Goal: Task Accomplishment & Management: Manage account settings

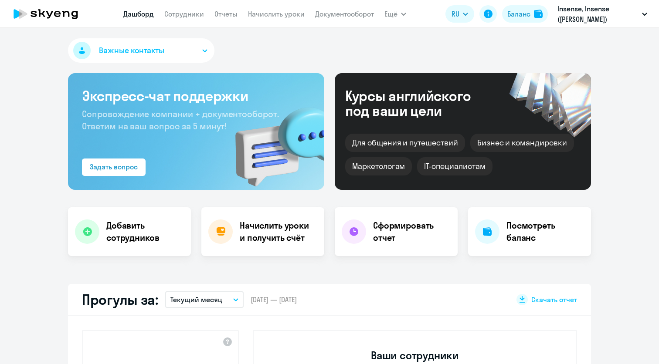
select select "30"
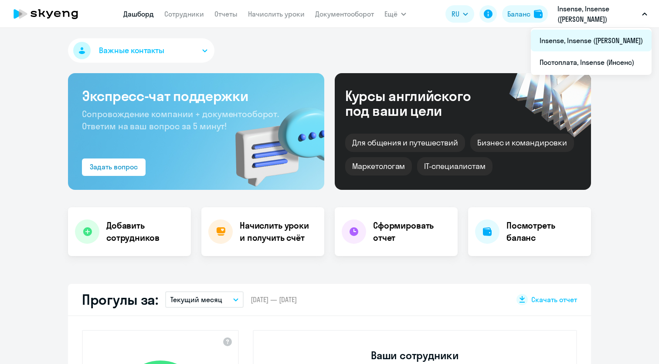
click at [605, 44] on li "Insense, Insense ([PERSON_NAME])" at bounding box center [591, 41] width 121 height 22
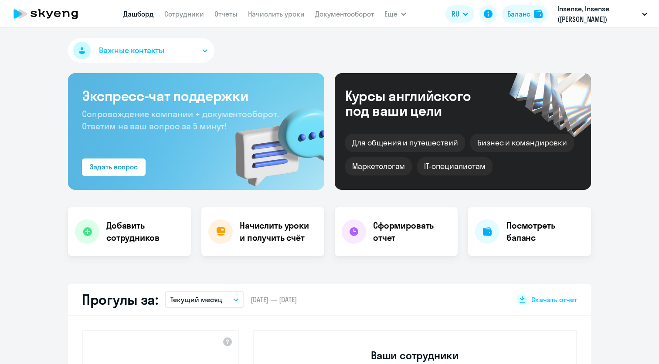
select select "30"
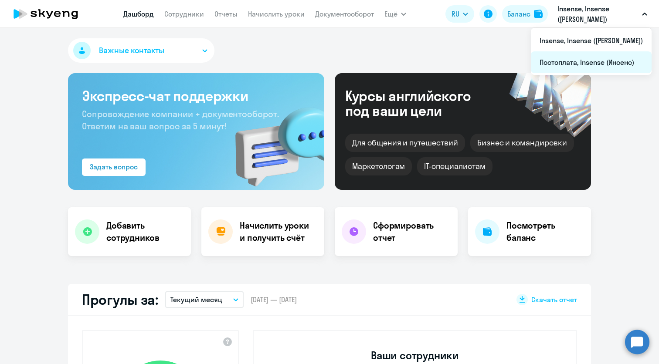
click at [614, 59] on li "Постоплата, Insense (Инсенс)" at bounding box center [591, 62] width 121 height 22
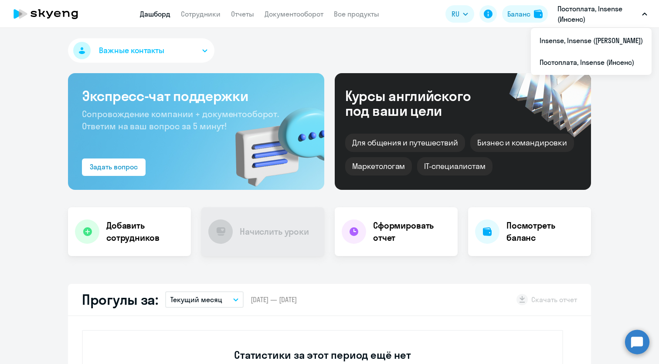
click at [604, 19] on p "Постоплата, Insense (Инсенс)" at bounding box center [598, 13] width 81 height 21
click at [604, 37] on li "Insense, Insense ([PERSON_NAME])" at bounding box center [591, 41] width 121 height 22
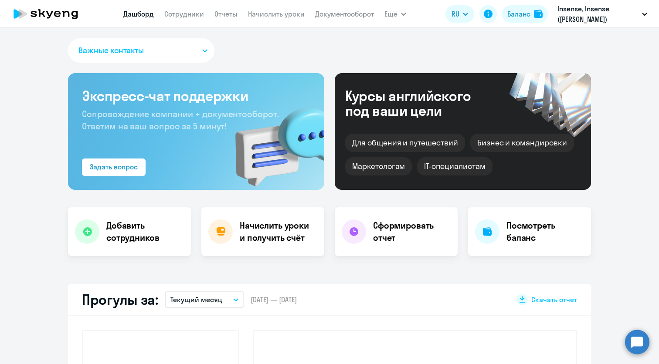
select select "30"
click at [182, 16] on link "Сотрудники" at bounding box center [184, 14] width 40 height 9
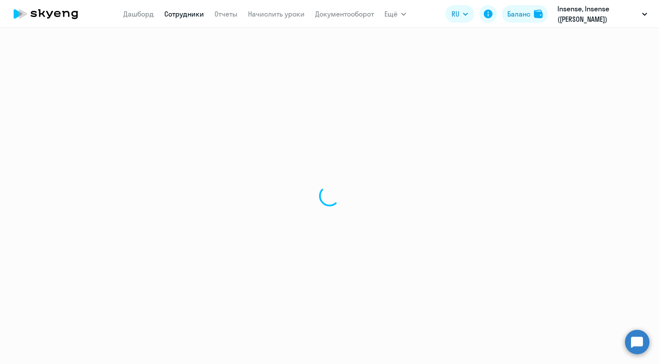
select select "30"
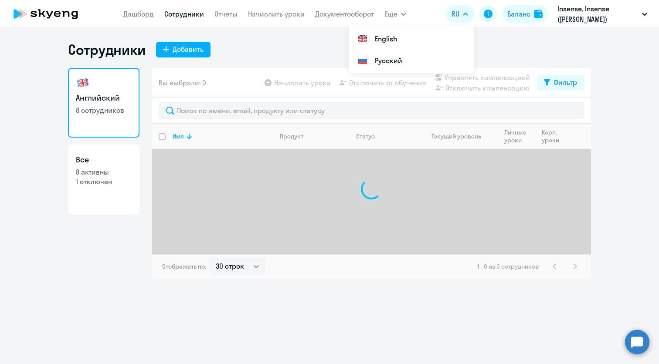
click at [462, 19] on button "RU" at bounding box center [460, 13] width 29 height 17
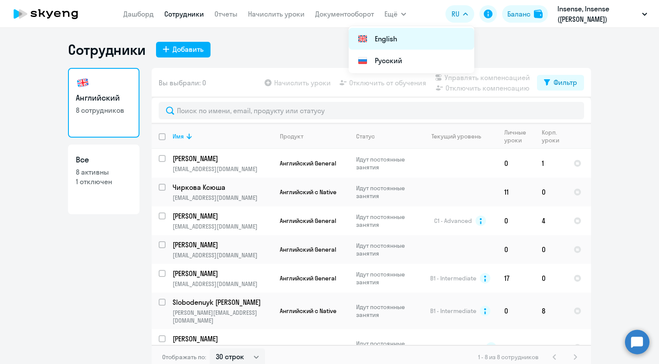
click at [447, 33] on li "English" at bounding box center [412, 39] width 126 height 22
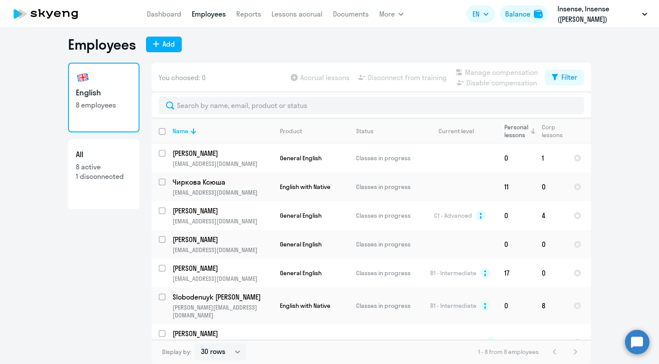
scroll to position [5, 0]
click at [535, 248] on td "0" at bounding box center [551, 244] width 32 height 29
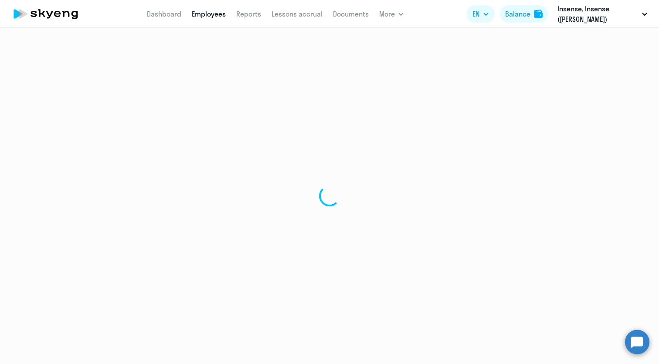
select select "english"
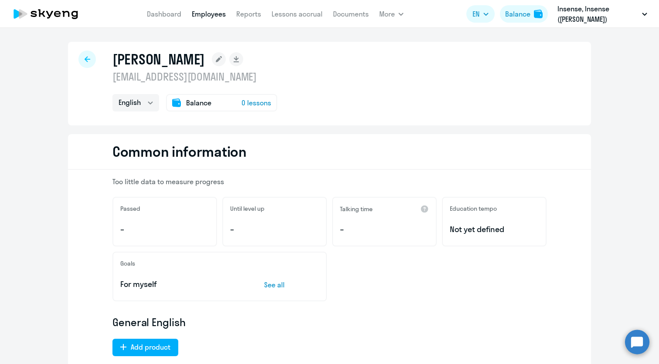
click at [89, 62] on icon at bounding box center [88, 59] width 6 height 6
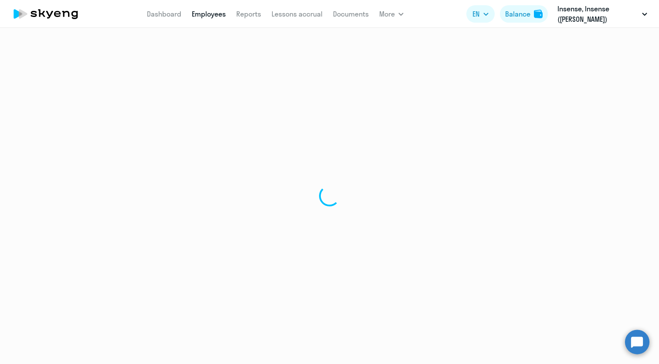
select select "30"
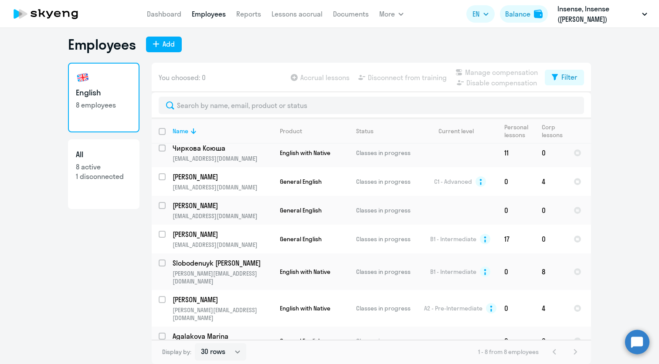
scroll to position [5, 0]
click at [321, 337] on span "General English" at bounding box center [301, 341] width 42 height 8
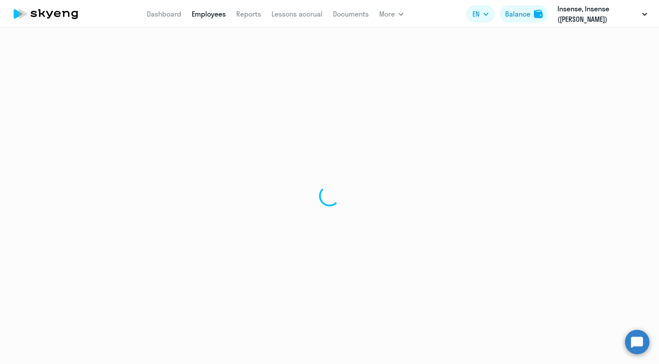
select select "english"
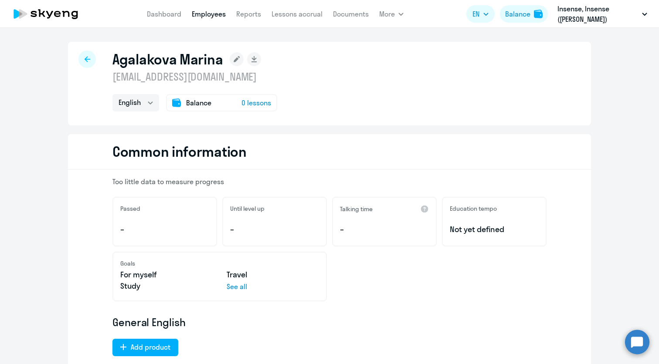
click at [88, 59] on icon at bounding box center [88, 59] width 6 height 6
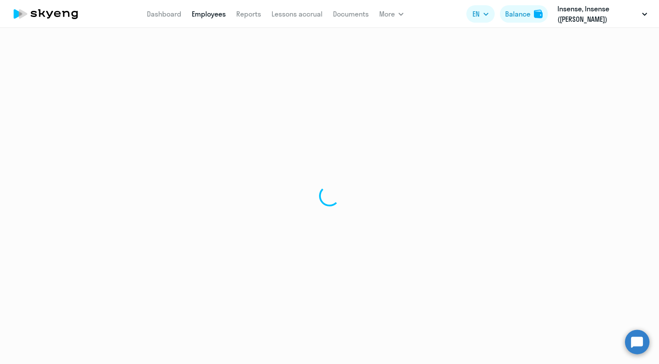
select select "30"
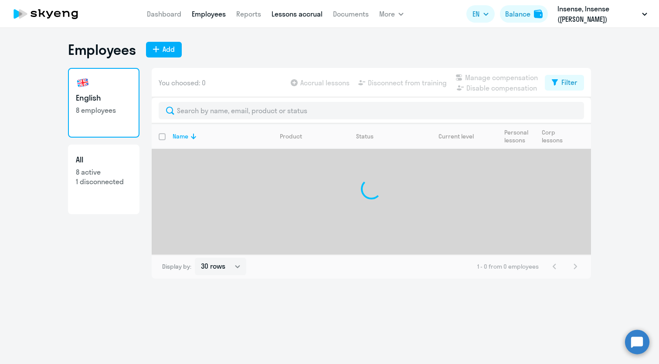
click at [299, 12] on link "Lessons accrual" at bounding box center [297, 14] width 51 height 9
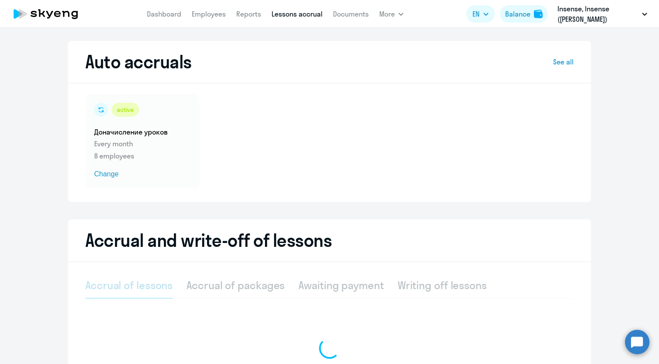
select select "10"
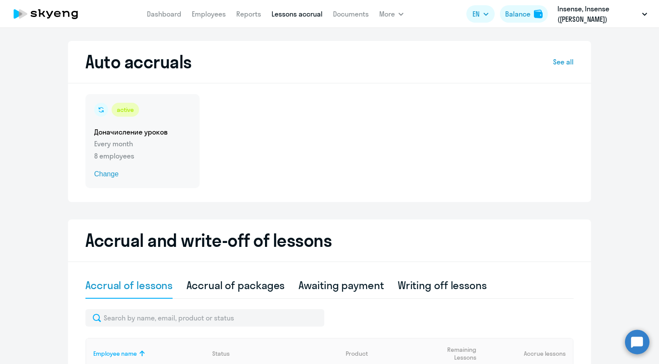
click at [148, 146] on p "Every month" at bounding box center [142, 144] width 97 height 10
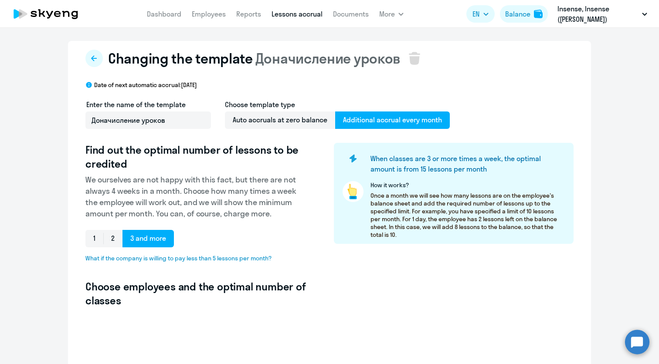
select select "10"
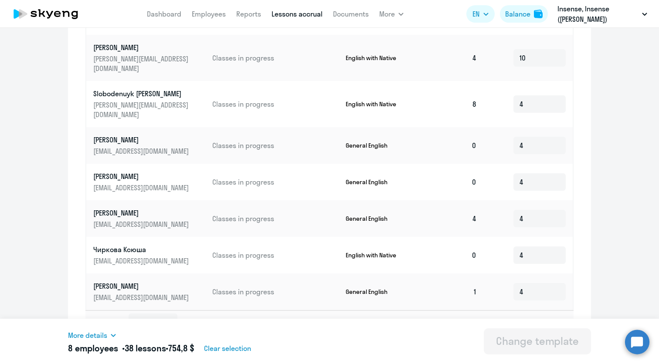
scroll to position [373, 0]
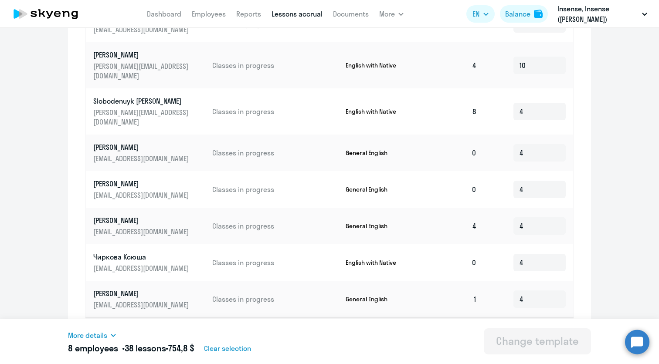
click at [109, 334] on div "More details" at bounding box center [195, 335] width 254 height 10
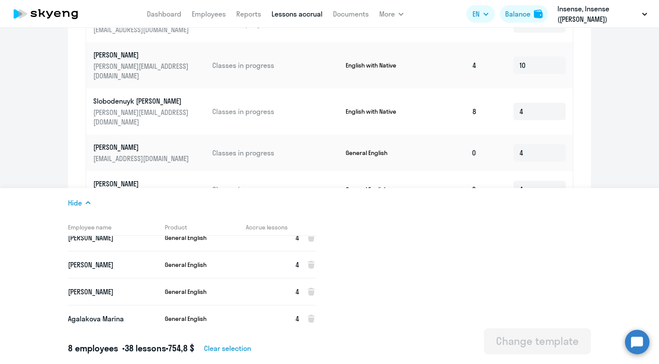
scroll to position [119, 0]
click at [312, 112] on td "Classes in progress" at bounding box center [271, 111] width 133 height 46
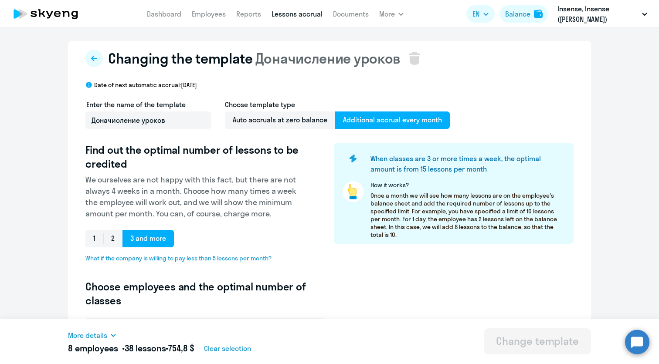
scroll to position [0, 0]
click at [90, 55] on button at bounding box center [93, 58] width 17 height 17
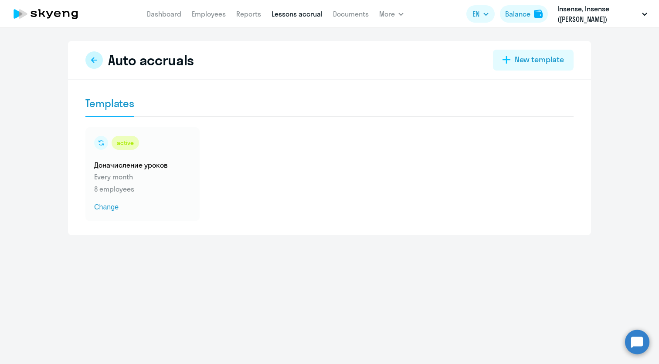
click at [96, 56] on button at bounding box center [93, 59] width 17 height 17
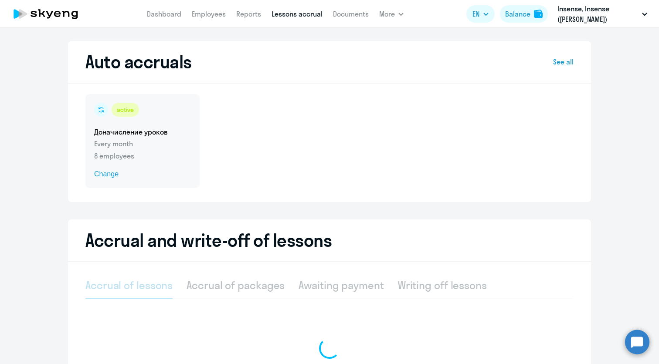
select select "10"
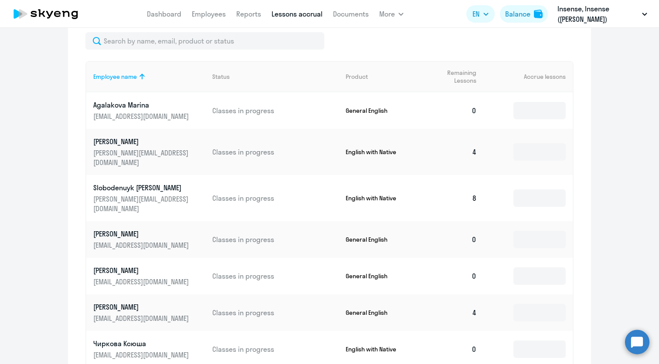
scroll to position [278, 0]
click at [632, 344] on circle at bounding box center [637, 342] width 24 height 24
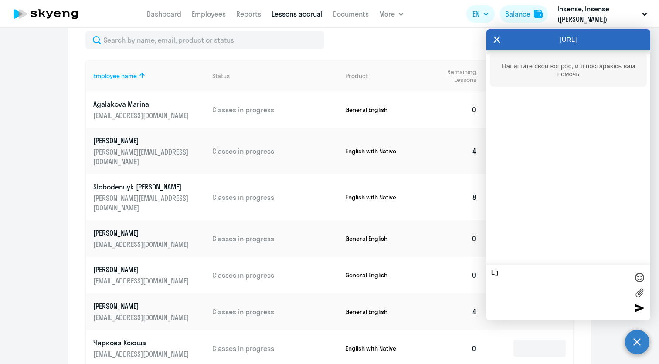
type textarea "L"
type textarea "Добрый день, У нас настроен темплейт на автоматическое пополнение."
click at [500, 41] on icon at bounding box center [496, 39] width 7 height 21
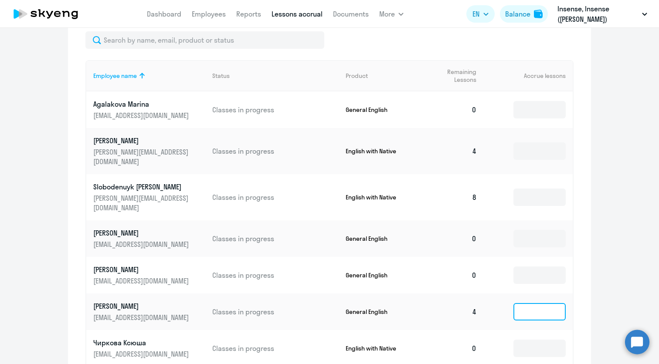
click at [534, 303] on input at bounding box center [540, 311] width 52 height 17
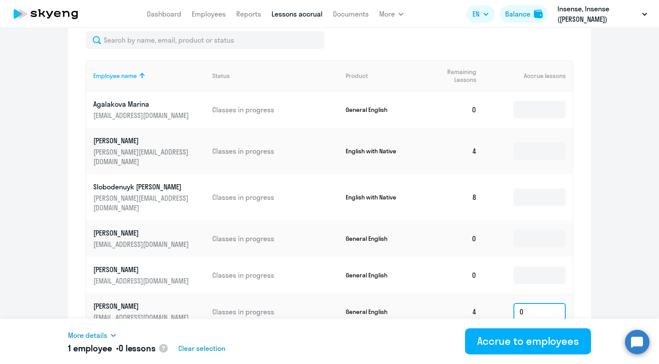
type input "0"
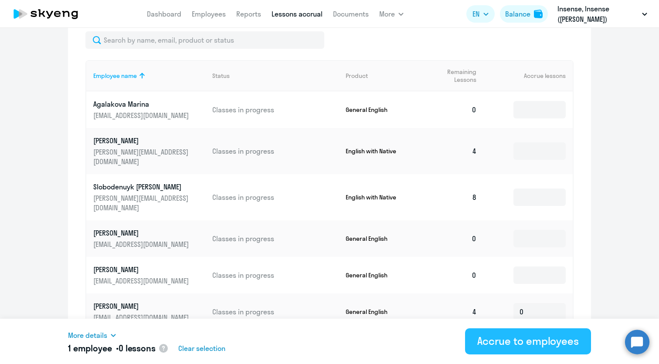
click at [550, 343] on div "Accrue to employees" at bounding box center [528, 341] width 102 height 14
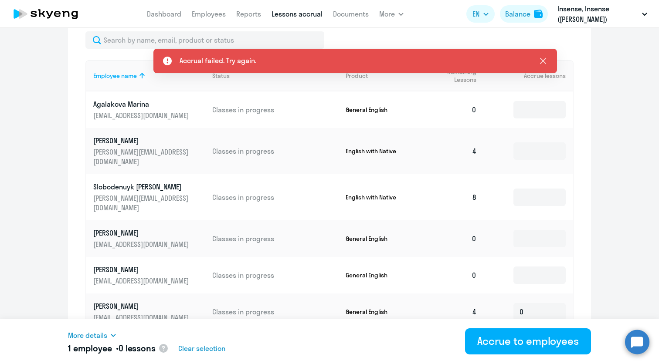
click at [544, 59] on icon at bounding box center [543, 61] width 10 height 10
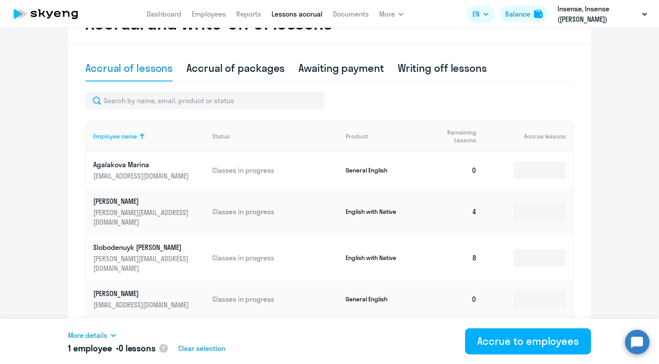
scroll to position [125, 0]
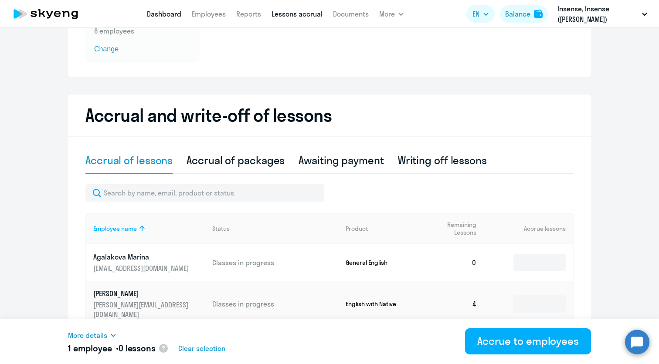
click at [167, 17] on link "Dashboard" at bounding box center [164, 14] width 34 height 9
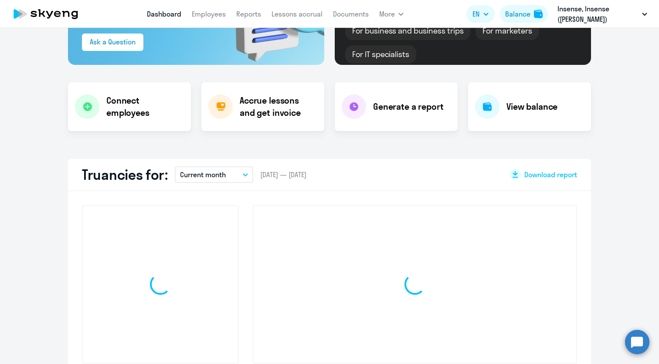
select select "30"
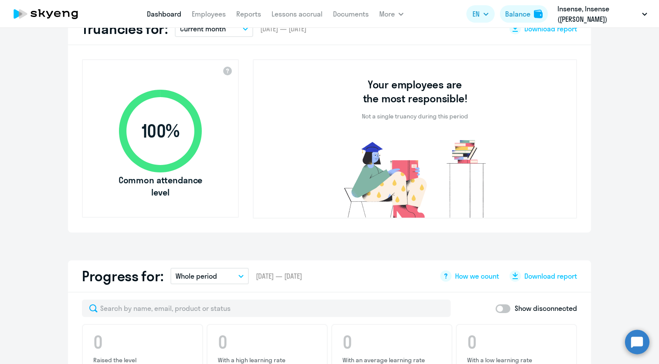
scroll to position [267, 0]
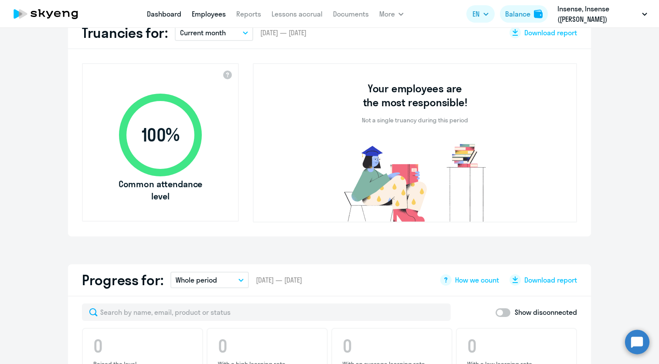
click at [218, 15] on link "Employees" at bounding box center [209, 14] width 34 height 9
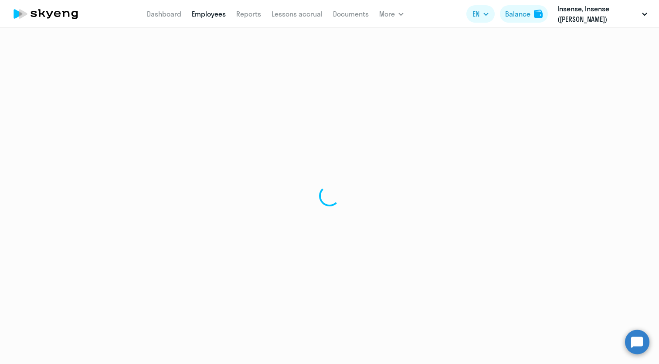
select select "30"
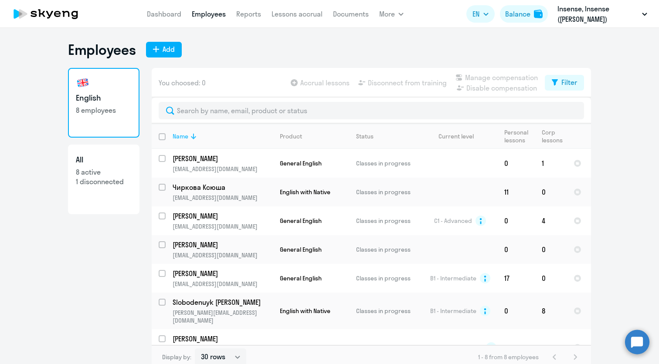
click at [192, 139] on icon at bounding box center [193, 136] width 10 height 10
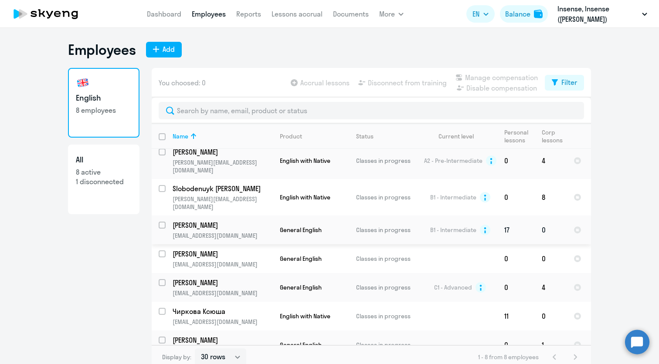
scroll to position [34, 0]
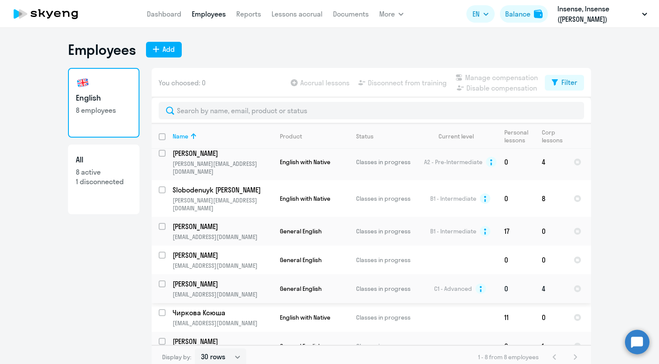
click at [162, 281] on input "select row 11983773" at bounding box center [167, 289] width 17 height 17
checkbox input "true"
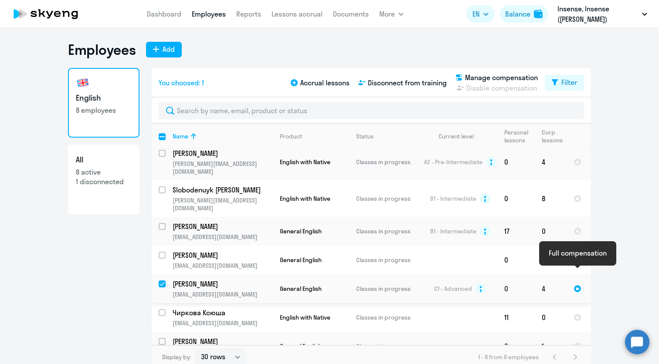
click at [579, 285] on div at bounding box center [578, 289] width 8 height 8
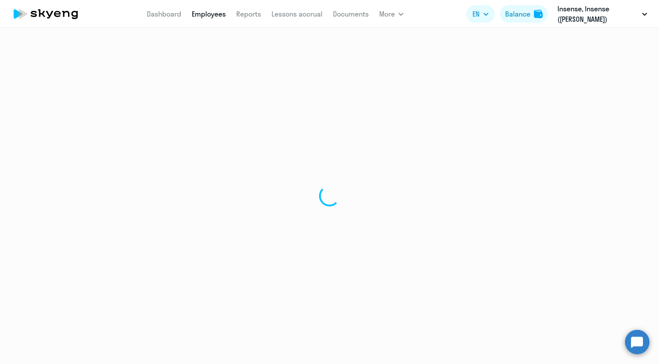
select select "english"
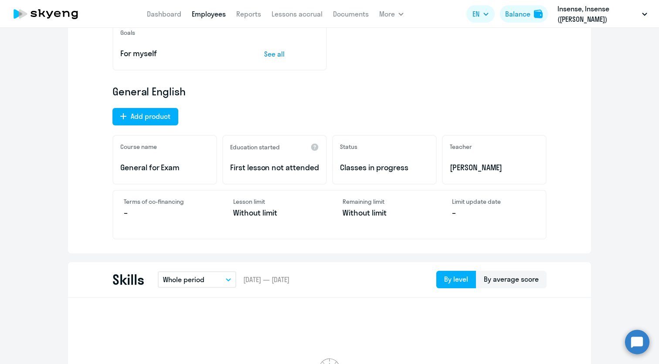
scroll to position [29, 0]
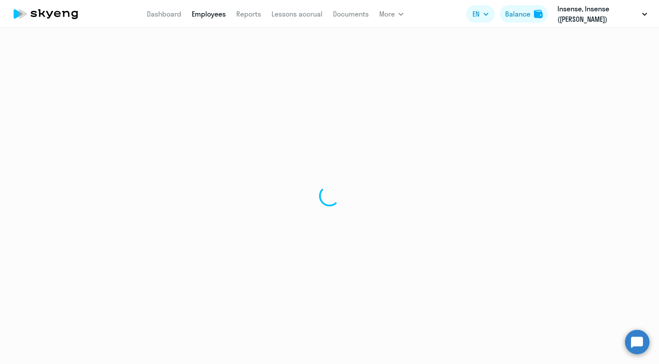
select select "30"
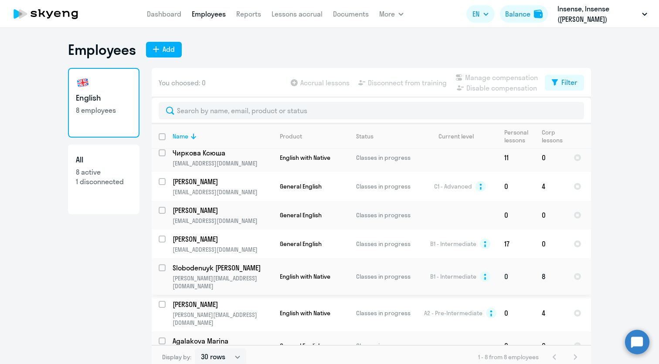
scroll to position [34, 0]
click at [164, 183] on input "select row 11983773" at bounding box center [167, 187] width 17 height 17
checkbox input "true"
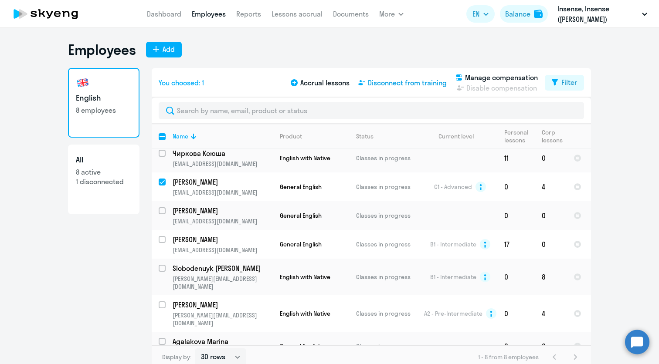
click at [372, 84] on span "Disconnect from training" at bounding box center [407, 83] width 79 height 10
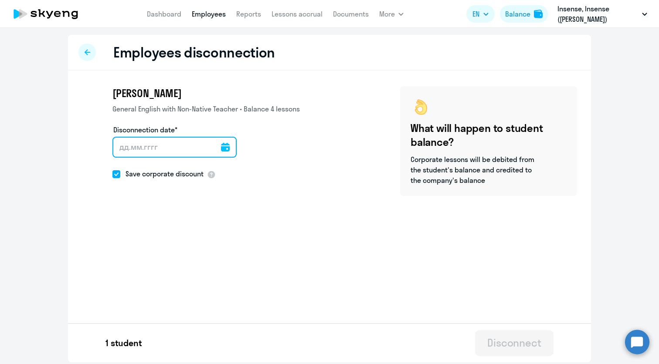
click at [169, 151] on input "Disconnection date*" at bounding box center [174, 147] width 124 height 21
click at [225, 148] on icon at bounding box center [225, 147] width 9 height 9
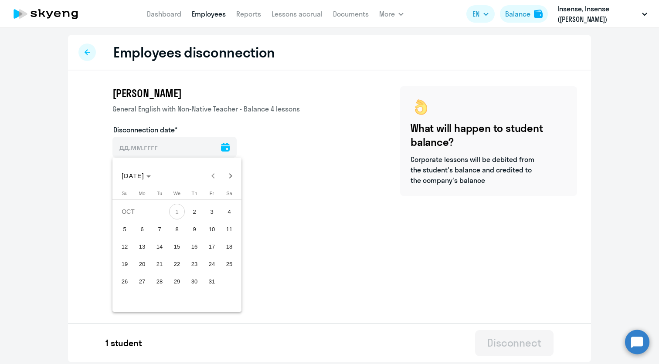
click at [179, 209] on span "1" at bounding box center [177, 212] width 16 height 16
click at [276, 238] on div at bounding box center [329, 182] width 659 height 364
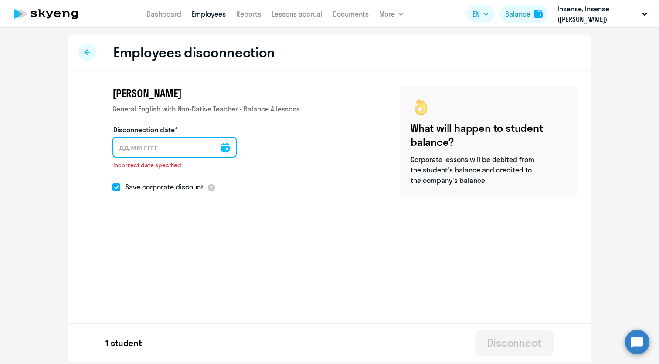
click at [221, 143] on input "Disconnection date*" at bounding box center [174, 147] width 124 height 21
click at [226, 150] on icon at bounding box center [225, 147] width 9 height 9
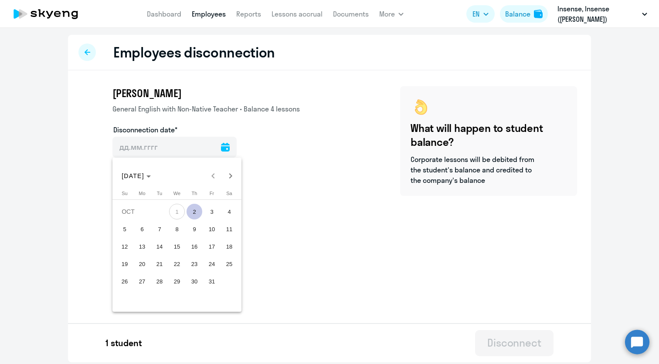
click at [196, 211] on span "2" at bounding box center [195, 212] width 16 height 16
type input "[DATE]"
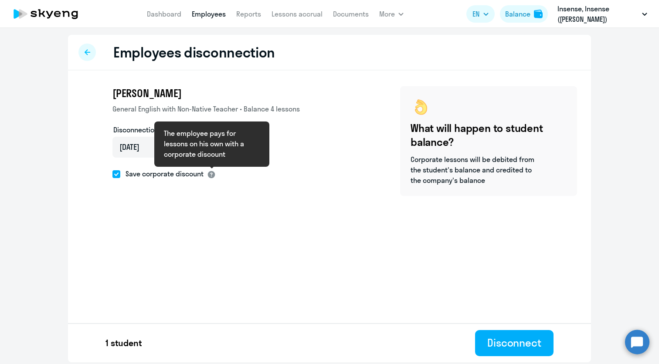
click at [214, 176] on div at bounding box center [211, 174] width 9 height 9
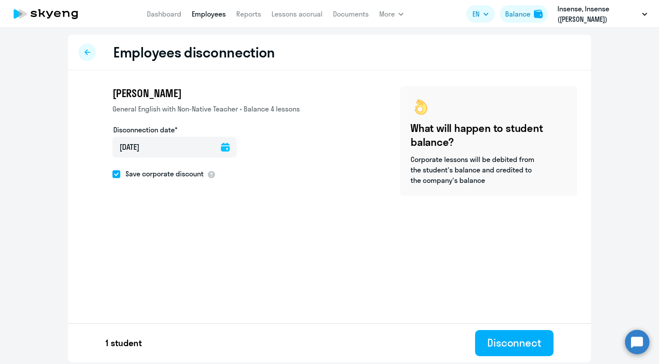
click at [118, 174] on span at bounding box center [116, 174] width 8 height 8
click at [112, 174] on input "Save corporate discount" at bounding box center [112, 174] width 0 height 0
checkbox input "false"
click at [514, 344] on div "Disconnect" at bounding box center [514, 343] width 54 height 14
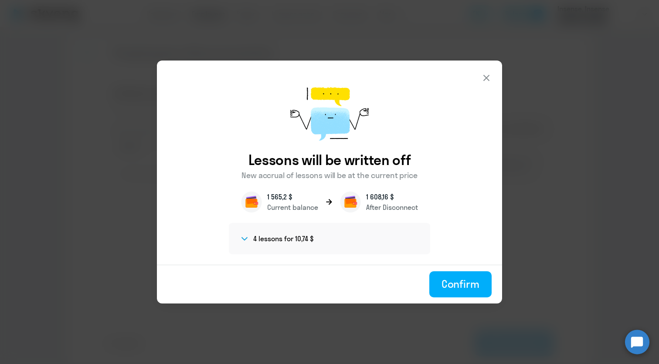
click at [331, 241] on section "4 lessons for 10,74 $" at bounding box center [328, 239] width 179 height 10
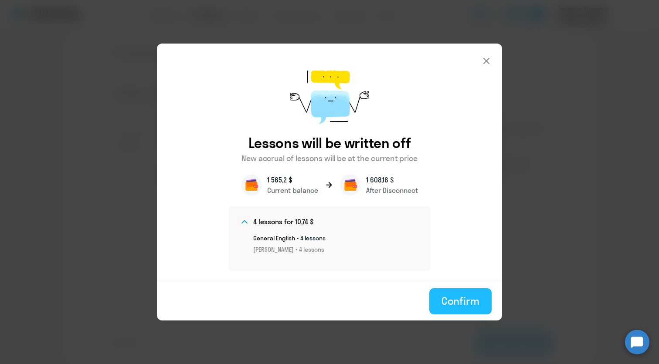
click at [472, 304] on div "Confirm" at bounding box center [461, 301] width 38 height 14
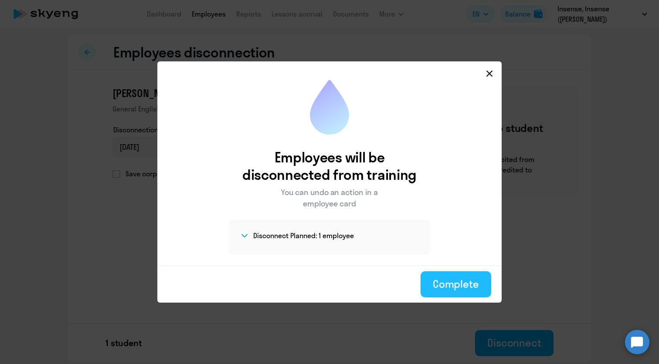
click at [457, 284] on div "Complete" at bounding box center [456, 284] width 46 height 14
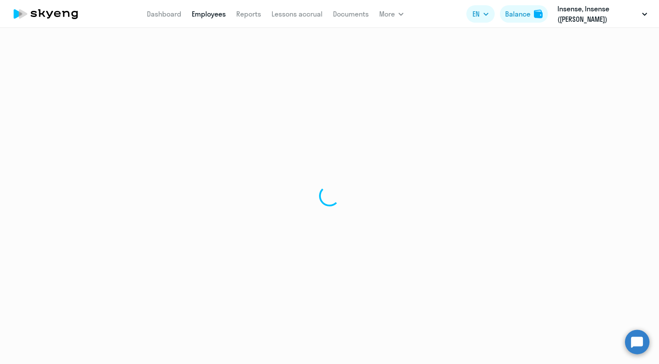
select select "30"
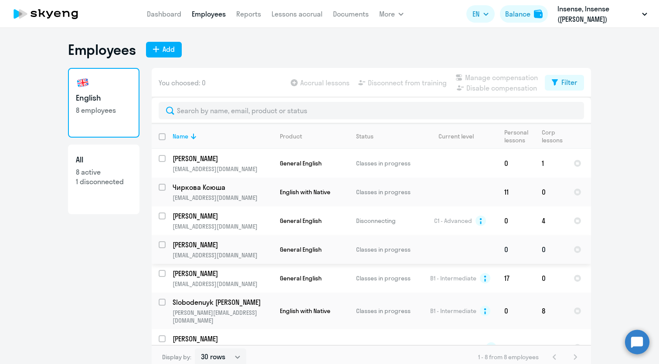
scroll to position [31, 0]
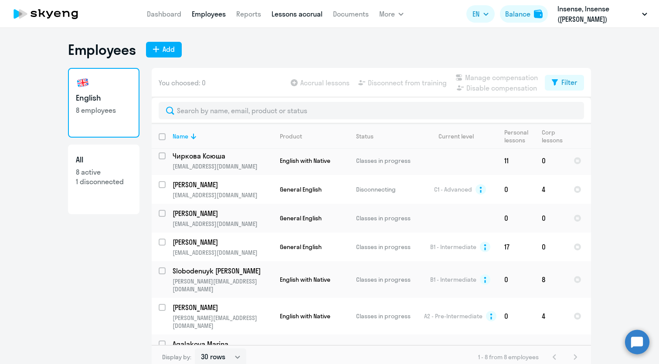
click at [294, 18] on link "Lessons accrual" at bounding box center [297, 14] width 51 height 9
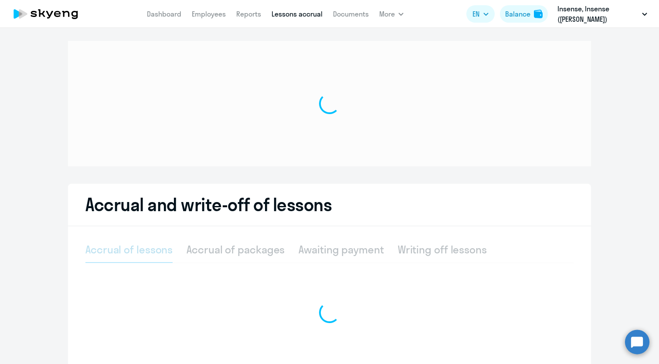
select select "10"
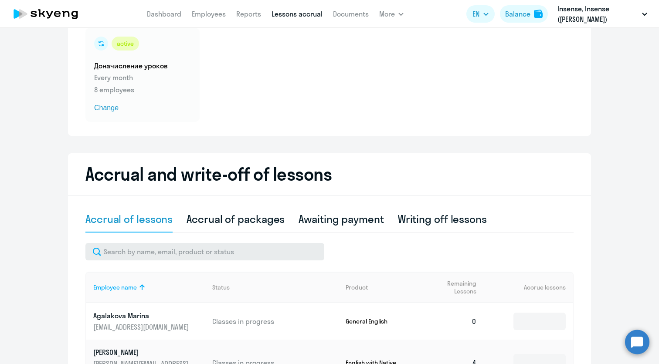
scroll to position [16, 0]
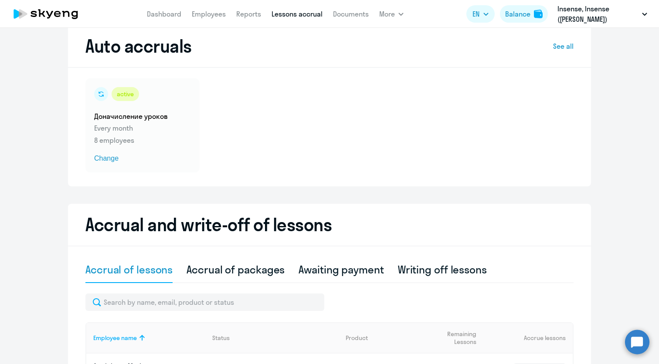
click at [648, 347] on circle at bounding box center [637, 342] width 24 height 24
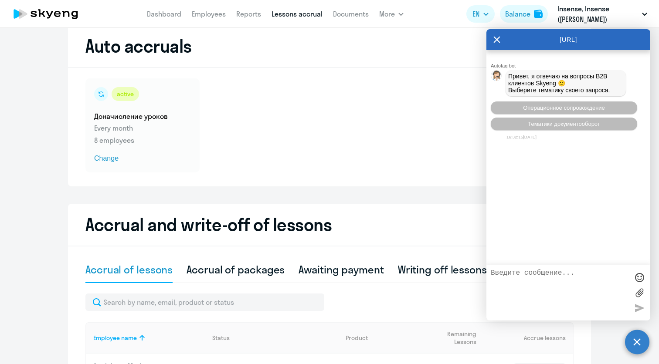
click at [535, 292] on textarea at bounding box center [560, 292] width 138 height 47
click at [568, 111] on span "Операционное сопровождение" at bounding box center [564, 108] width 82 height 7
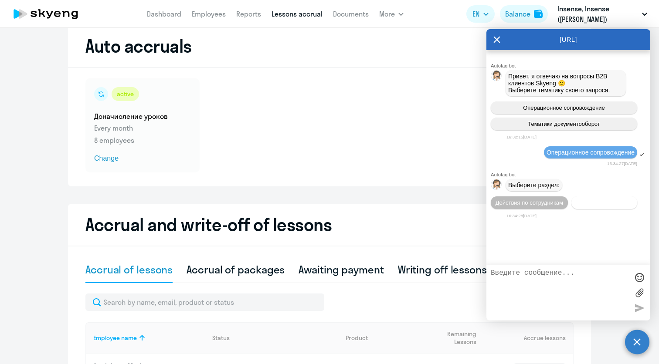
click at [593, 204] on span "Действия с балансом" at bounding box center [604, 203] width 57 height 7
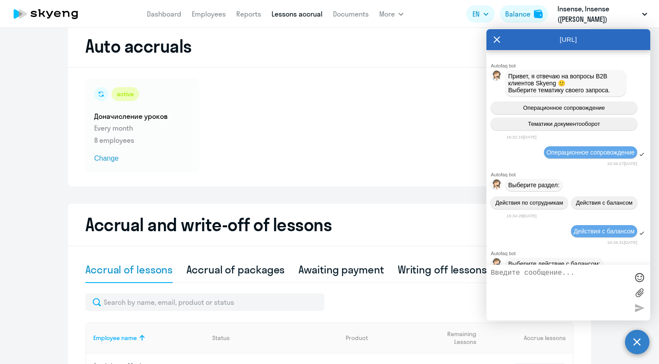
scroll to position [61, 0]
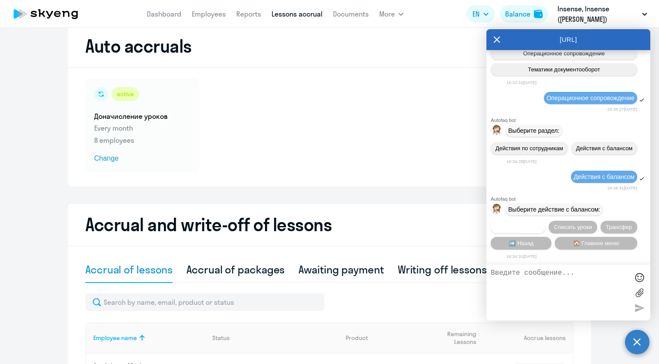
click at [529, 224] on span "Начислить уроки" at bounding box center [518, 227] width 44 height 7
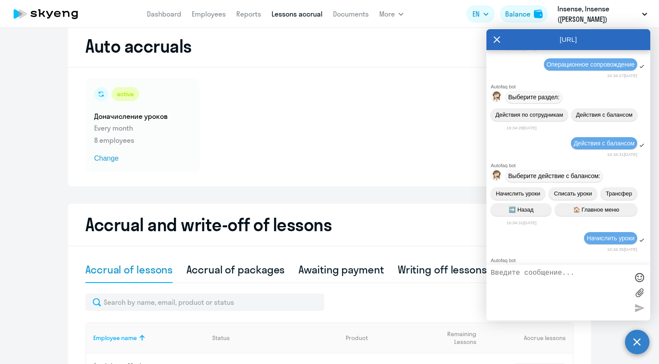
scroll to position [176, 0]
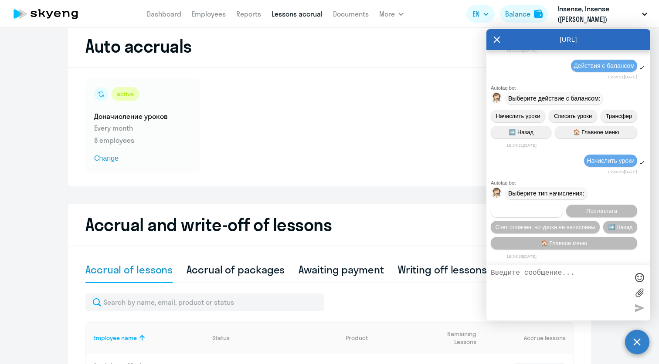
click at [538, 208] on span "Предоплата" at bounding box center [527, 211] width 32 height 7
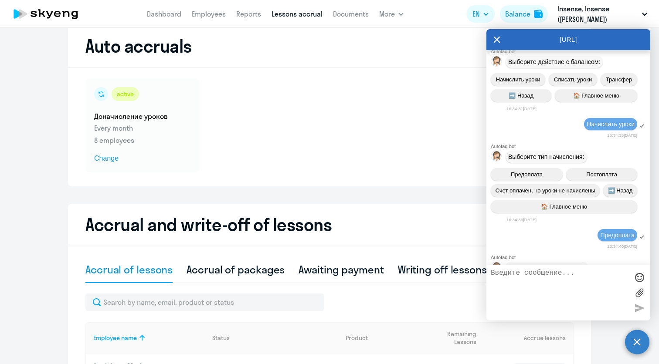
scroll to position [290, 0]
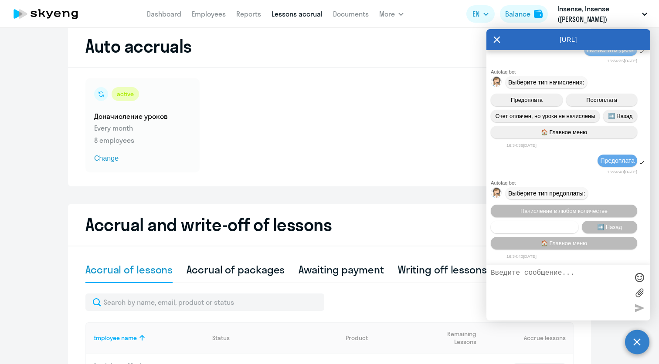
click at [565, 228] on button "Пакетное начисление" at bounding box center [535, 227] width 88 height 13
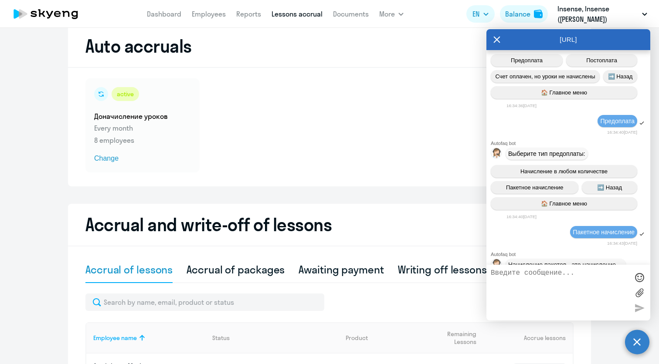
scroll to position [741, 0]
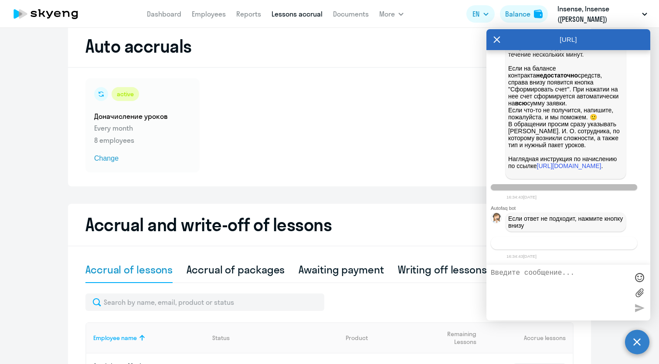
click at [564, 242] on span "Связаться с менеджером" at bounding box center [564, 243] width 67 height 7
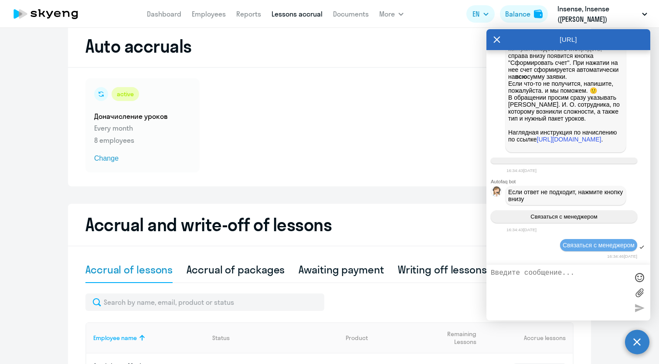
click at [541, 282] on textarea at bounding box center [560, 292] width 138 height 47
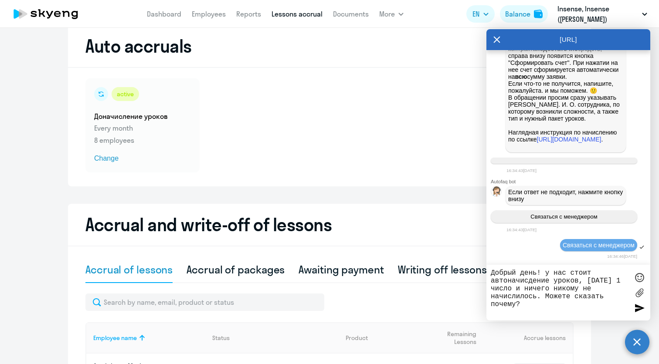
click at [580, 280] on textarea "Добрый день! у нас стоит автоначисдение уроков, [DATE] 1 число и ничего никому …" at bounding box center [560, 292] width 138 height 47
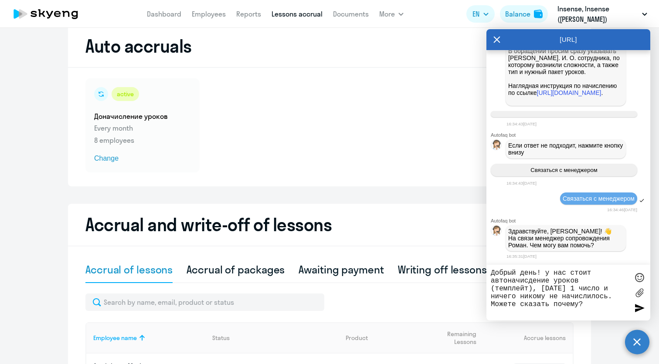
type textarea "Добрый день! у нас стоит автоначисдение уроков (темплейт), [DATE] 1 число и нич…"
click at [639, 306] on div at bounding box center [639, 308] width 13 height 13
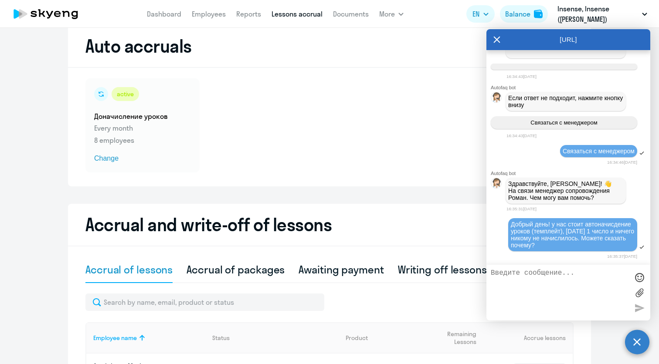
scroll to position [865, 0]
click at [113, 160] on span "Change" at bounding box center [142, 158] width 97 height 10
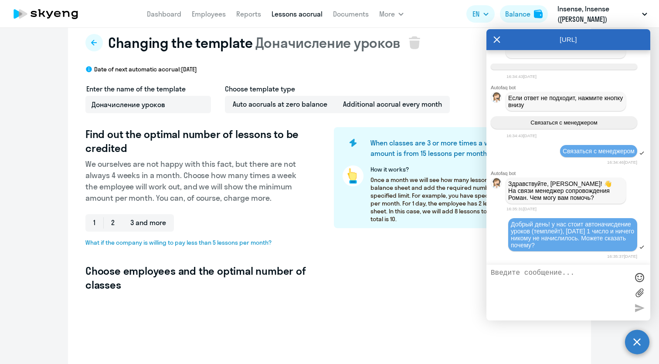
select select "10"
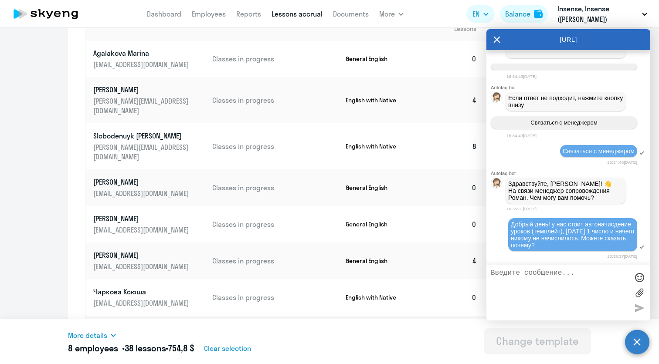
scroll to position [360, 0]
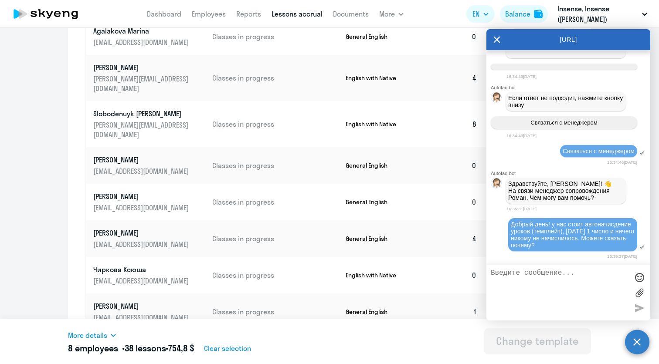
click at [497, 38] on icon at bounding box center [496, 39] width 7 height 21
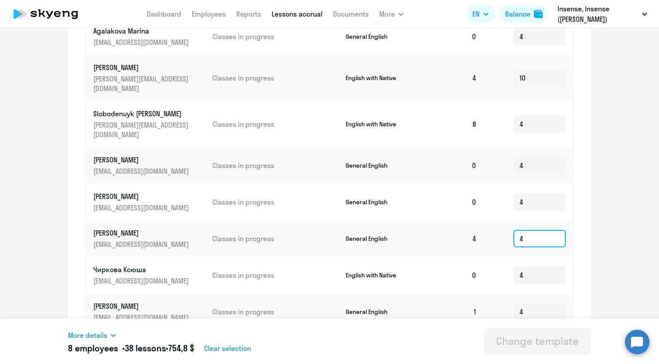
drag, startPoint x: 524, startPoint y: 220, endPoint x: 504, endPoint y: 220, distance: 20.5
click at [506, 221] on td "4" at bounding box center [528, 239] width 89 height 37
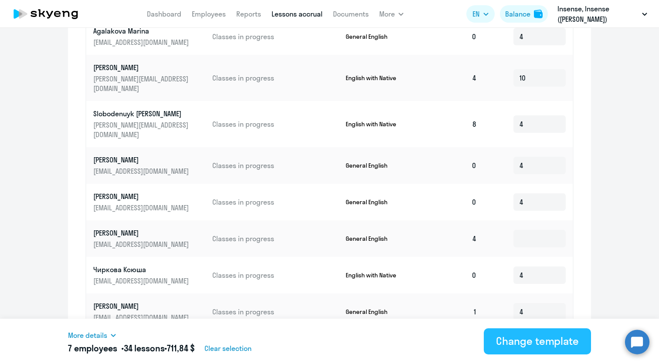
click at [534, 342] on div "Change template" at bounding box center [537, 341] width 83 height 14
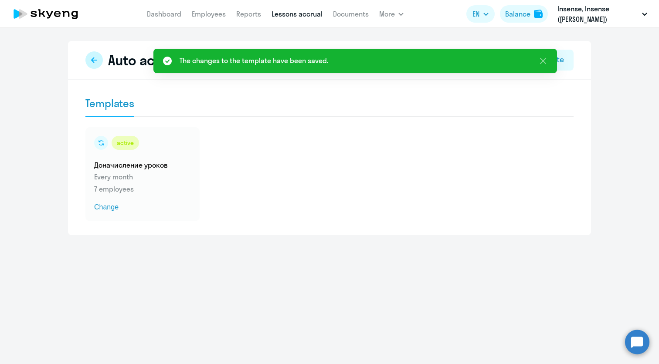
click at [92, 60] on icon at bounding box center [94, 60] width 6 height 6
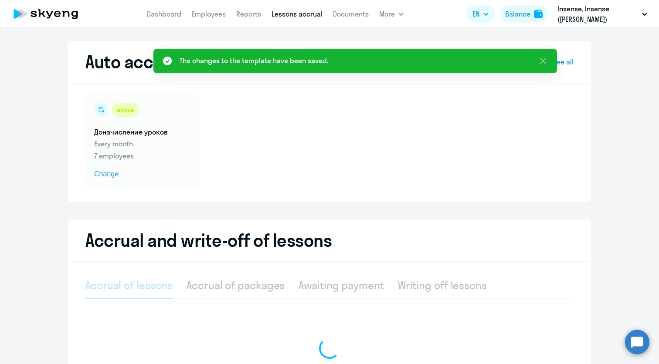
select select "10"
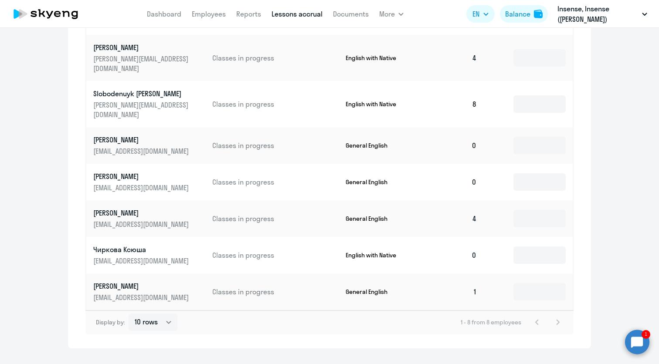
scroll to position [195, 0]
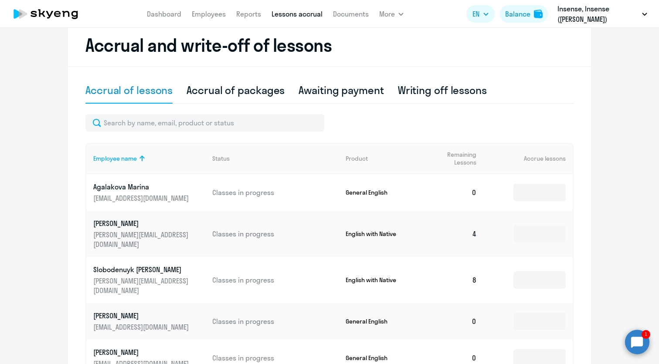
click at [638, 347] on circle at bounding box center [637, 342] width 24 height 24
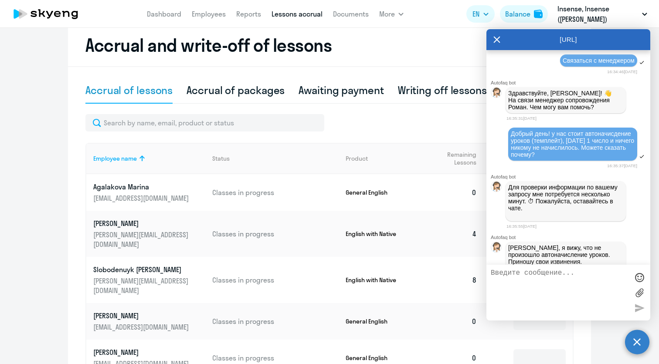
scroll to position [1044, 0]
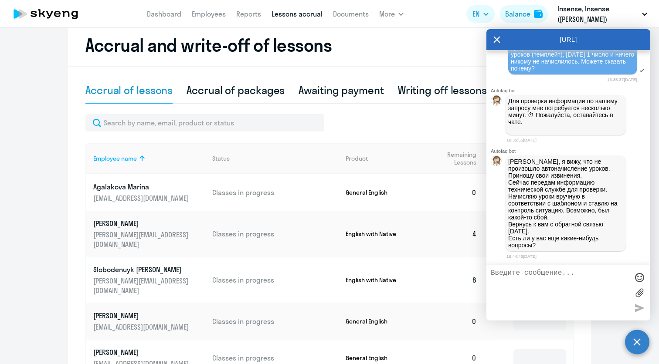
click at [538, 198] on p "[PERSON_NAME], я вижу, что не произошло автоначисление уроков. Приношу свои изв…" at bounding box center [565, 203] width 115 height 91
click at [521, 292] on textarea at bounding box center [560, 292] width 138 height 47
type textarea "больше нет. спасибо!"
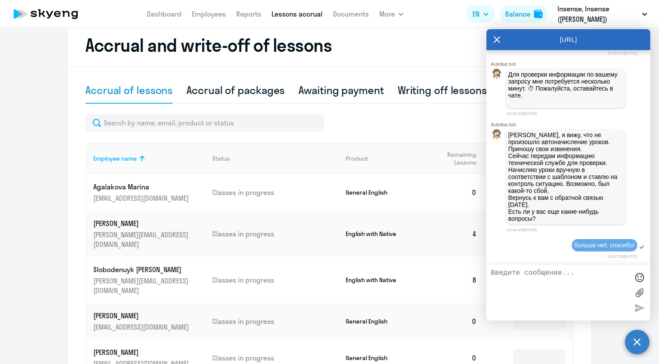
scroll to position [1070, 0]
click at [498, 37] on icon at bounding box center [496, 39] width 7 height 21
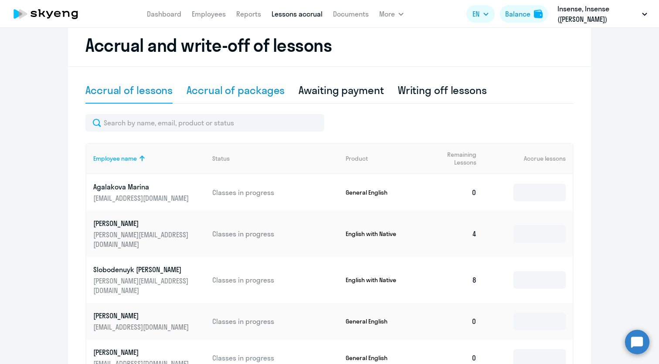
click at [235, 86] on div "Accrual of packages" at bounding box center [236, 90] width 98 height 14
select select "10"
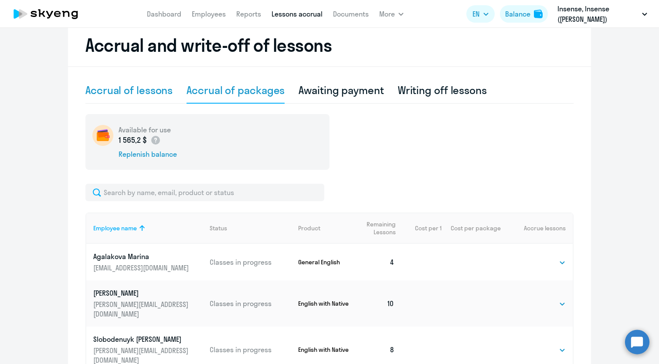
click at [166, 93] on div "Accrual of lessons" at bounding box center [128, 90] width 87 height 14
select select "10"
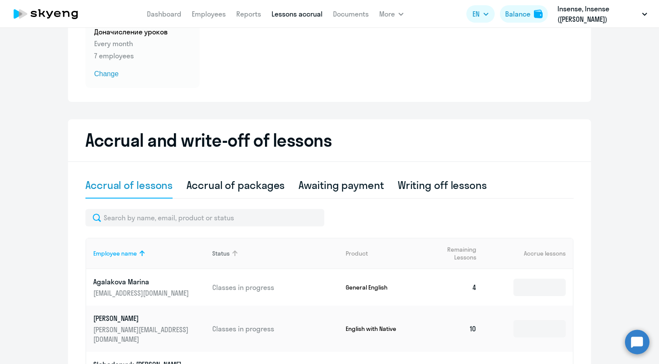
scroll to position [98, 0]
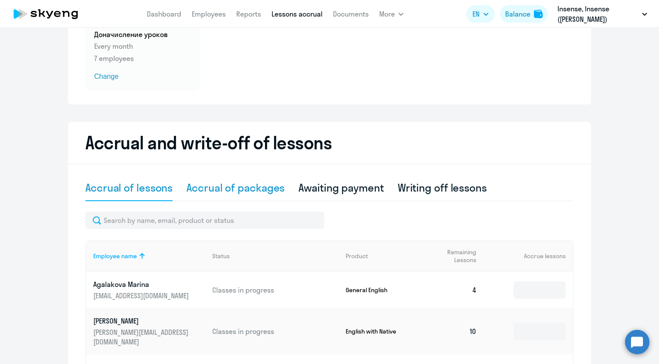
click at [252, 187] on div "Accrual of packages" at bounding box center [236, 188] width 98 height 14
select select "10"
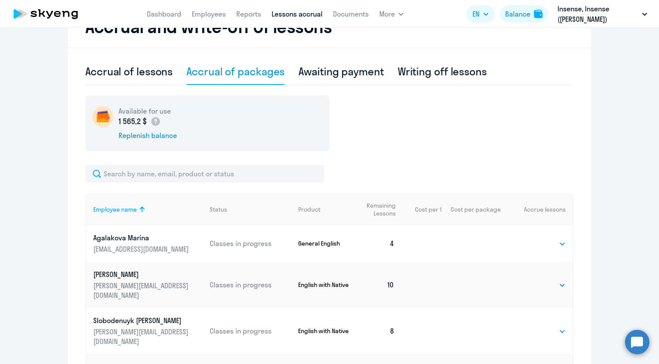
scroll to position [223, 0]
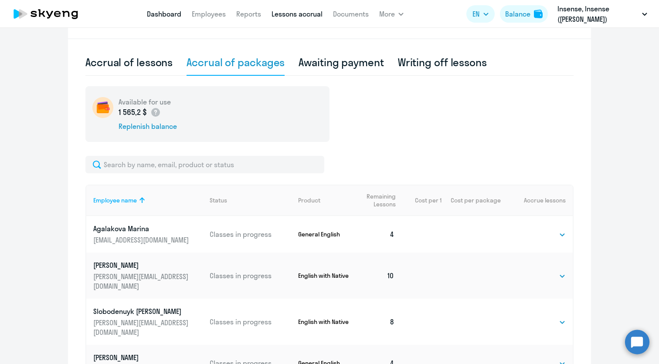
click at [161, 13] on link "Dashboard" at bounding box center [164, 14] width 34 height 9
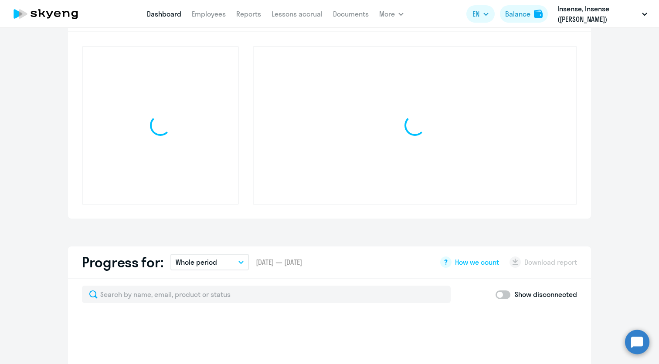
select select "30"
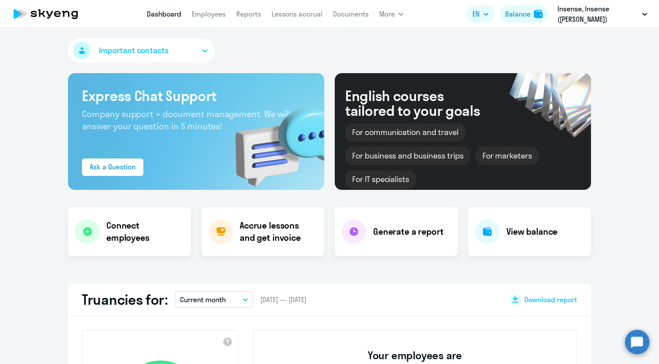
click at [213, 19] on app-menu-item-link "Employees" at bounding box center [209, 14] width 34 height 11
click at [214, 15] on link "Employees" at bounding box center [209, 14] width 34 height 9
select select "30"
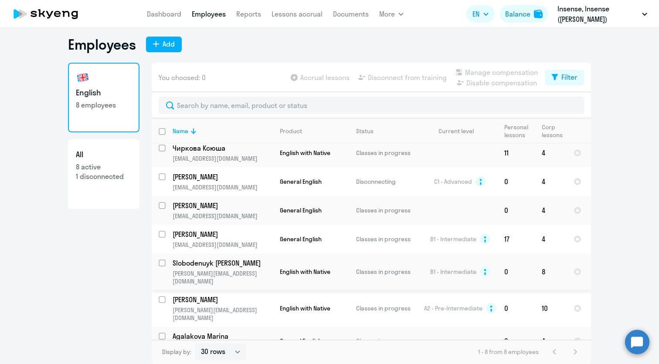
scroll to position [5, 0]
click at [576, 184] on div at bounding box center [578, 182] width 8 height 8
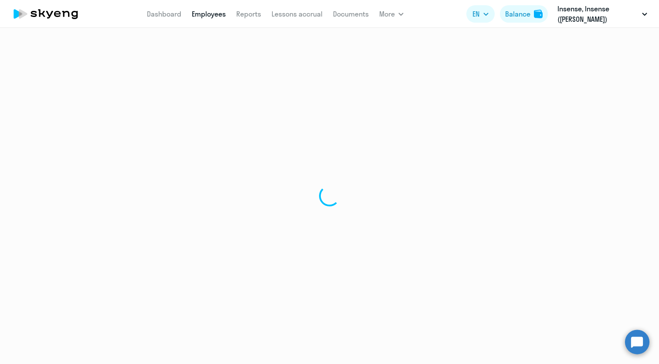
select select "english"
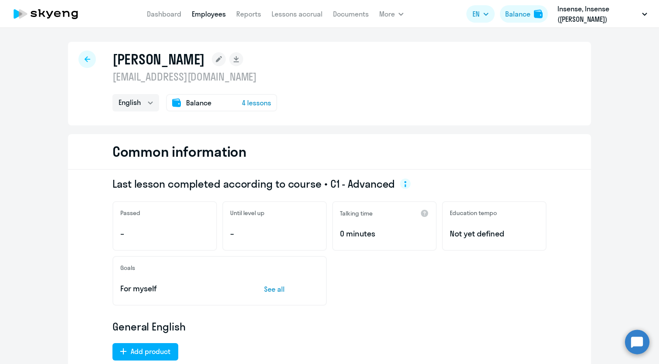
click at [88, 58] on icon at bounding box center [88, 59] width 6 height 6
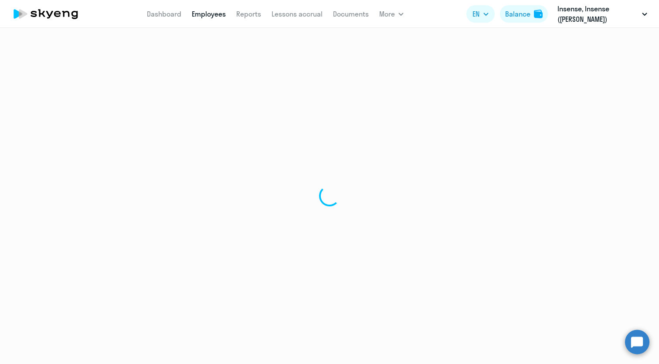
select select "30"
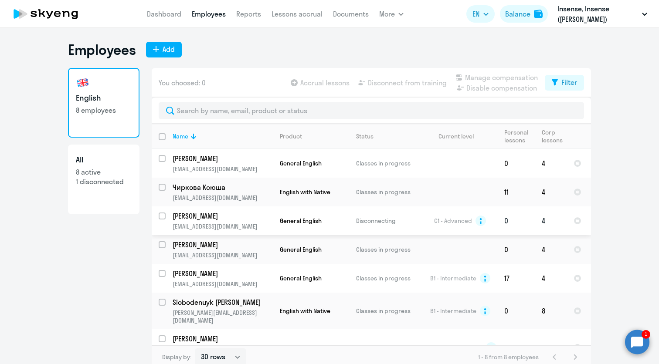
click at [162, 219] on input "select row 11983773" at bounding box center [167, 221] width 17 height 17
checkbox input "true"
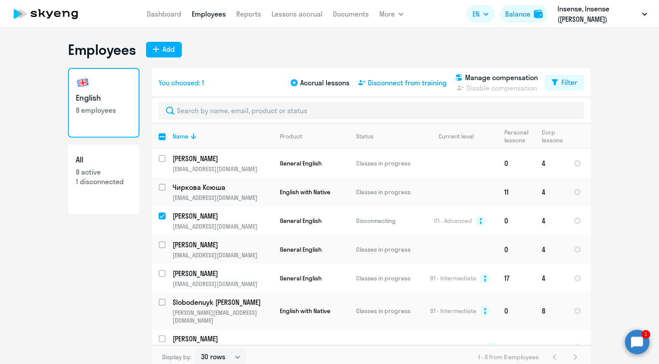
click at [393, 86] on span "Disconnect from training" at bounding box center [407, 83] width 79 height 10
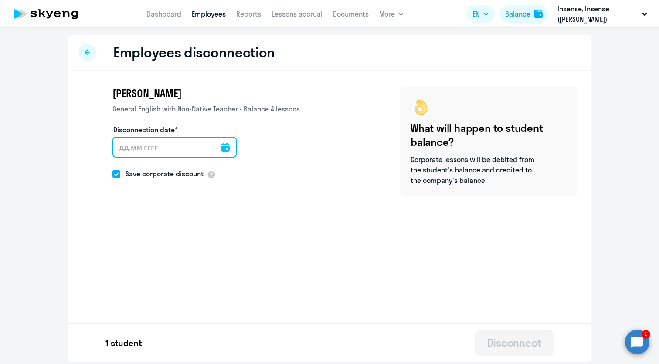
click at [189, 150] on input "Disconnection date*" at bounding box center [174, 147] width 124 height 21
click at [226, 150] on icon at bounding box center [225, 147] width 9 height 9
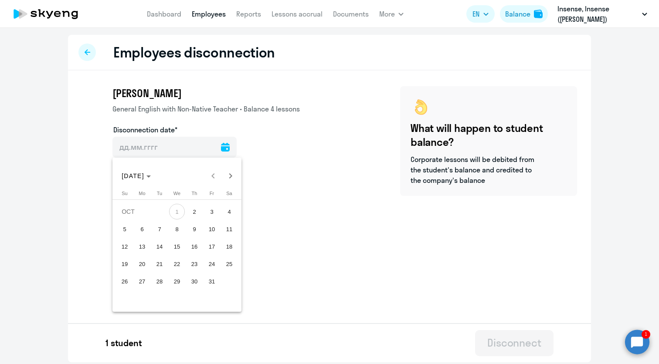
click at [172, 209] on span "1" at bounding box center [177, 212] width 16 height 16
click at [191, 211] on span "2" at bounding box center [195, 212] width 16 height 16
type input "[DATE]"
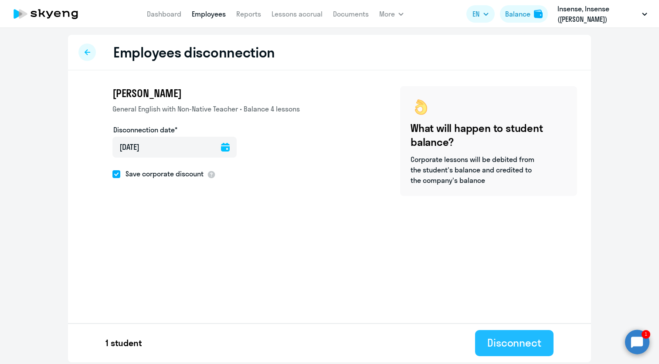
click at [506, 341] on div "Disconnect" at bounding box center [514, 343] width 54 height 14
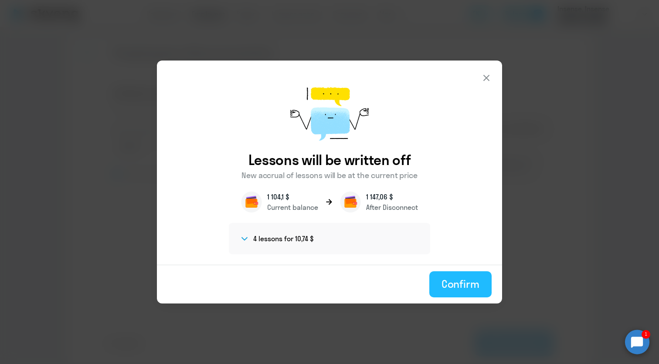
click at [452, 290] on div "Confirm" at bounding box center [461, 284] width 38 height 14
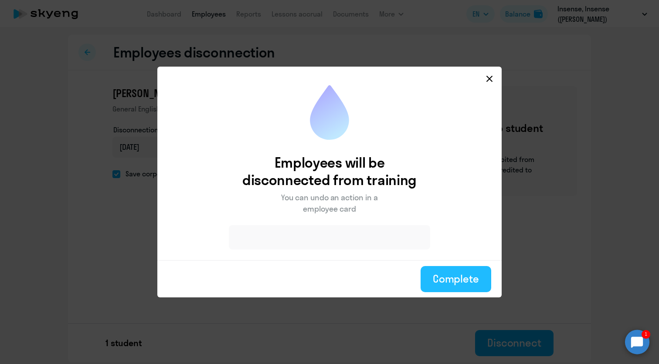
click at [455, 279] on div "Complete" at bounding box center [456, 279] width 46 height 14
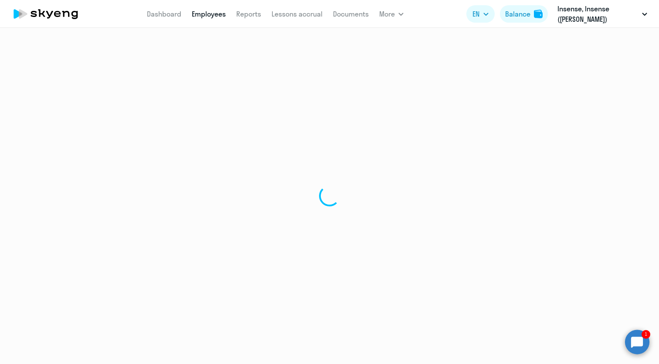
select select "30"
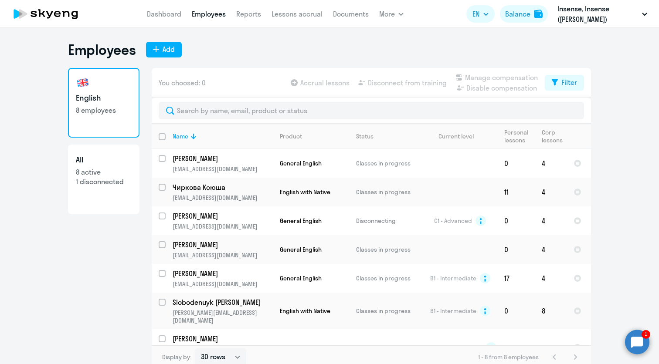
scroll to position [23, 0]
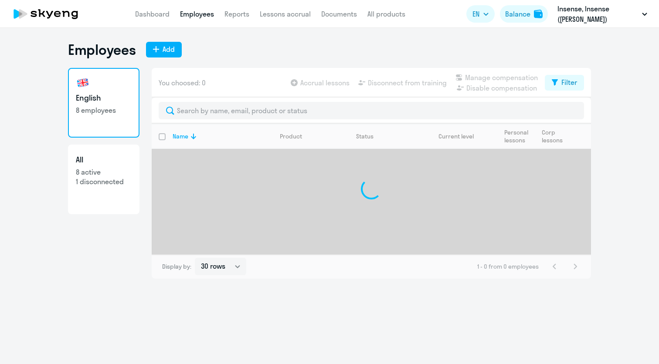
select select "30"
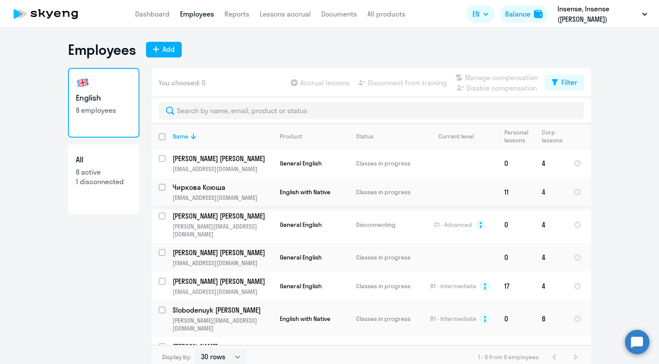
click at [166, 184] on td "[PERSON_NAME] Ксюша [EMAIL_ADDRESS][DOMAIN_NAME]" at bounding box center [219, 192] width 107 height 29
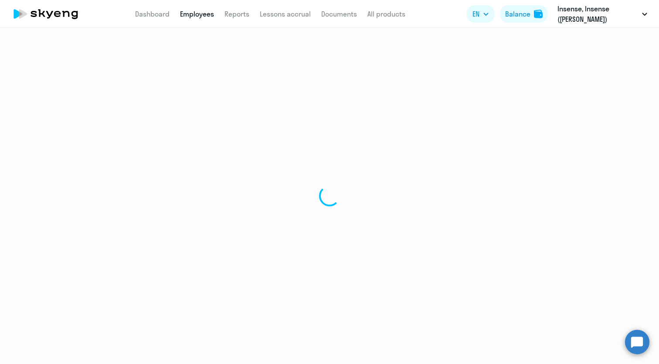
select select "english"
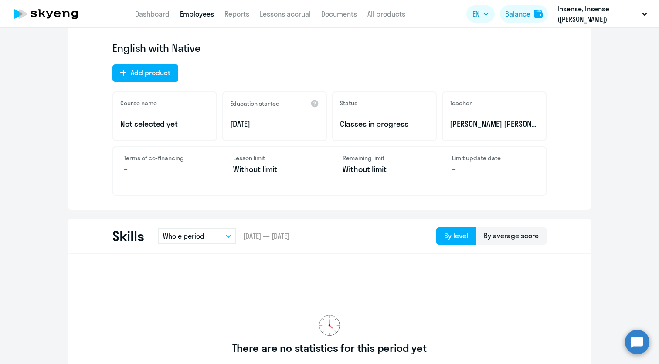
scroll to position [276, 0]
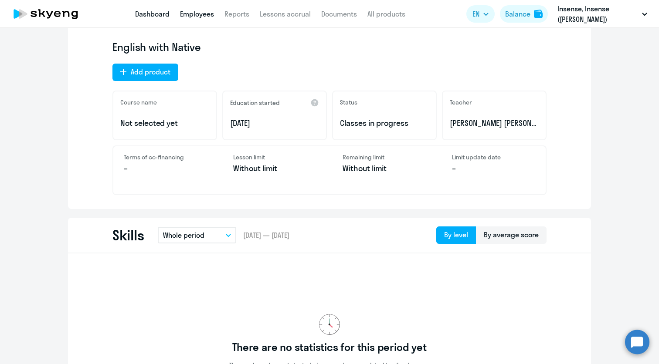
click at [153, 14] on link "Dashboard" at bounding box center [152, 14] width 34 height 9
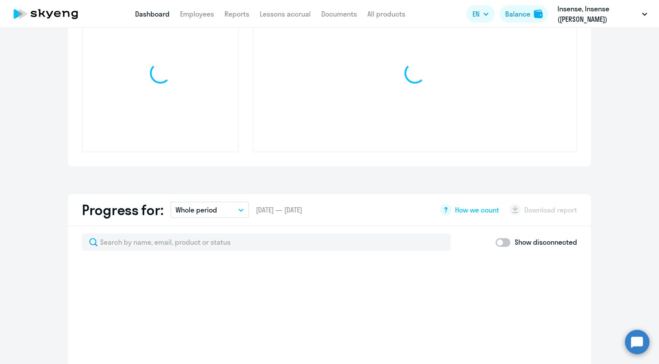
select select "30"
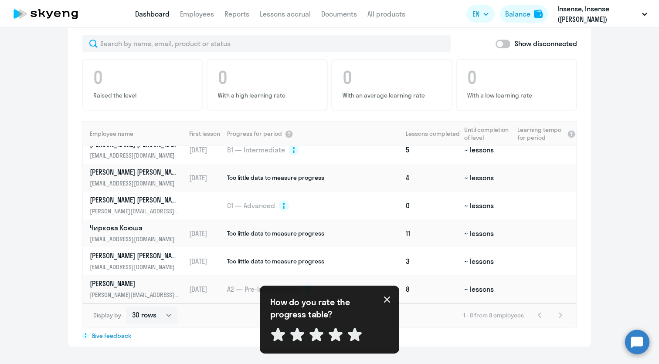
scroll to position [536, 0]
click at [357, 336] on icon at bounding box center [355, 334] width 14 height 13
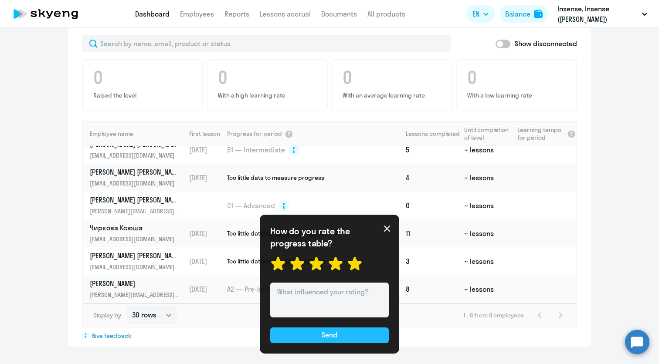
click at [347, 343] on button "Send" at bounding box center [329, 336] width 119 height 16
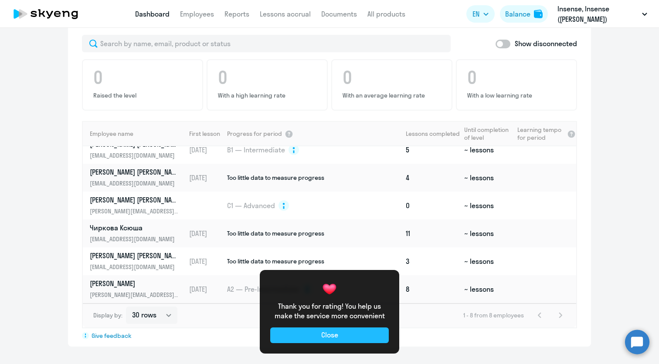
click at [354, 337] on button "Close" at bounding box center [329, 336] width 119 height 16
